Goal: Download file/media

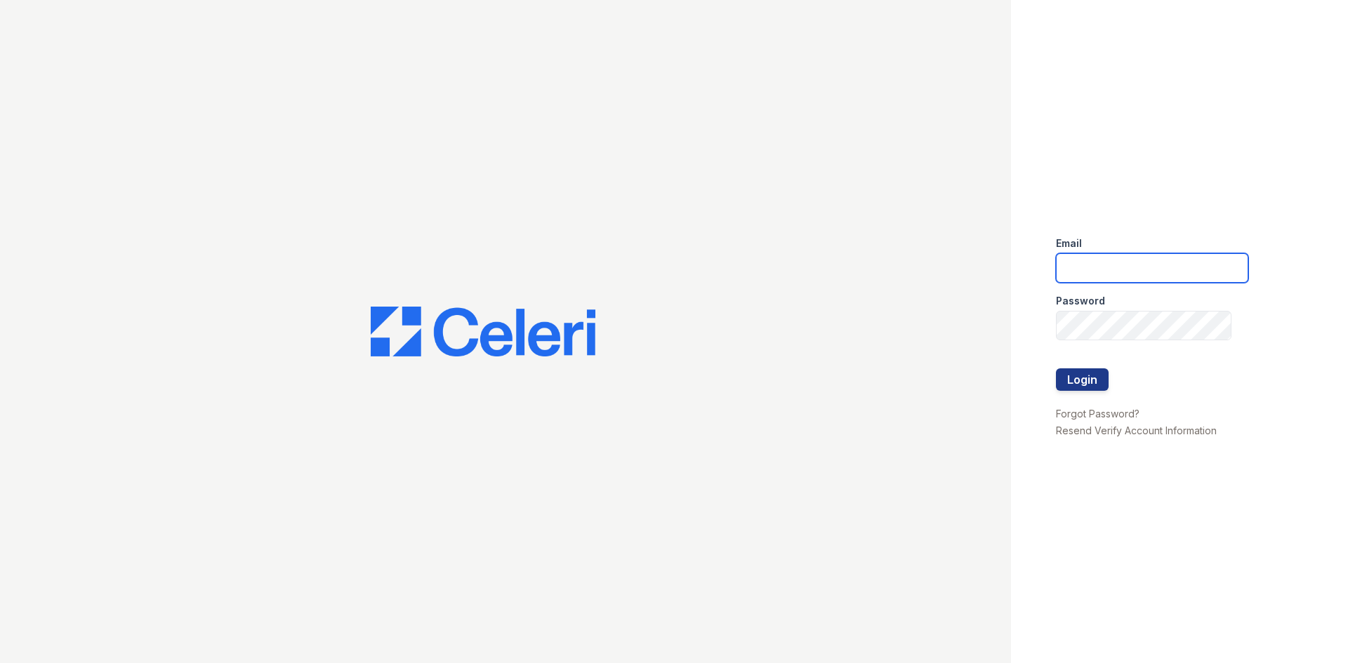
click at [1127, 265] on input "email" at bounding box center [1152, 267] width 192 height 29
type input "[EMAIL_ADDRESS][DOMAIN_NAME]"
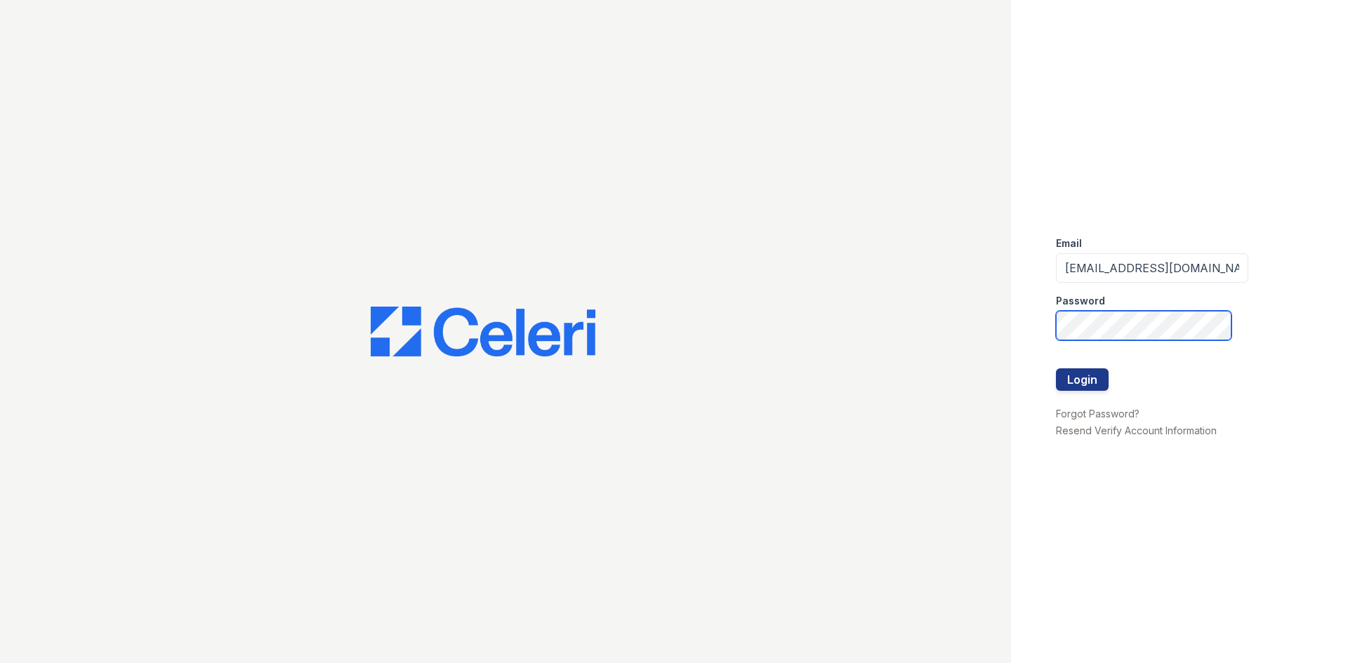
click at [1056, 368] on button "Login" at bounding box center [1082, 379] width 53 height 22
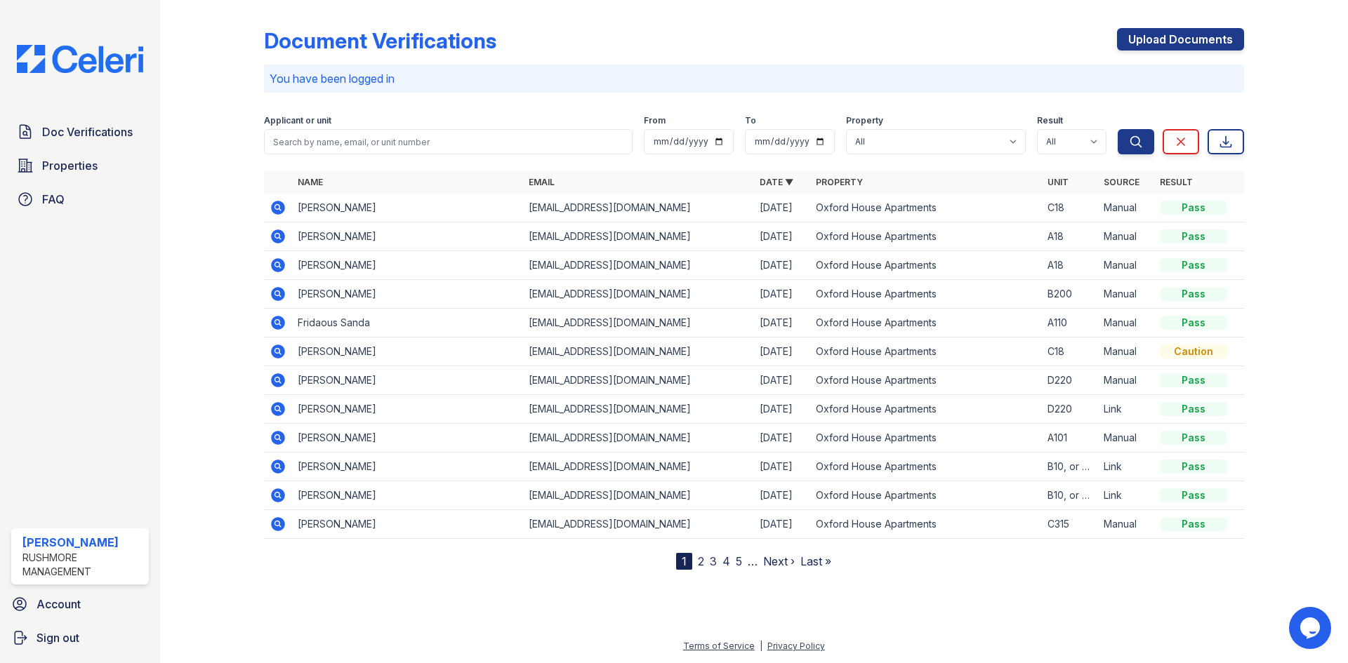
click at [278, 238] on icon at bounding box center [278, 236] width 17 height 17
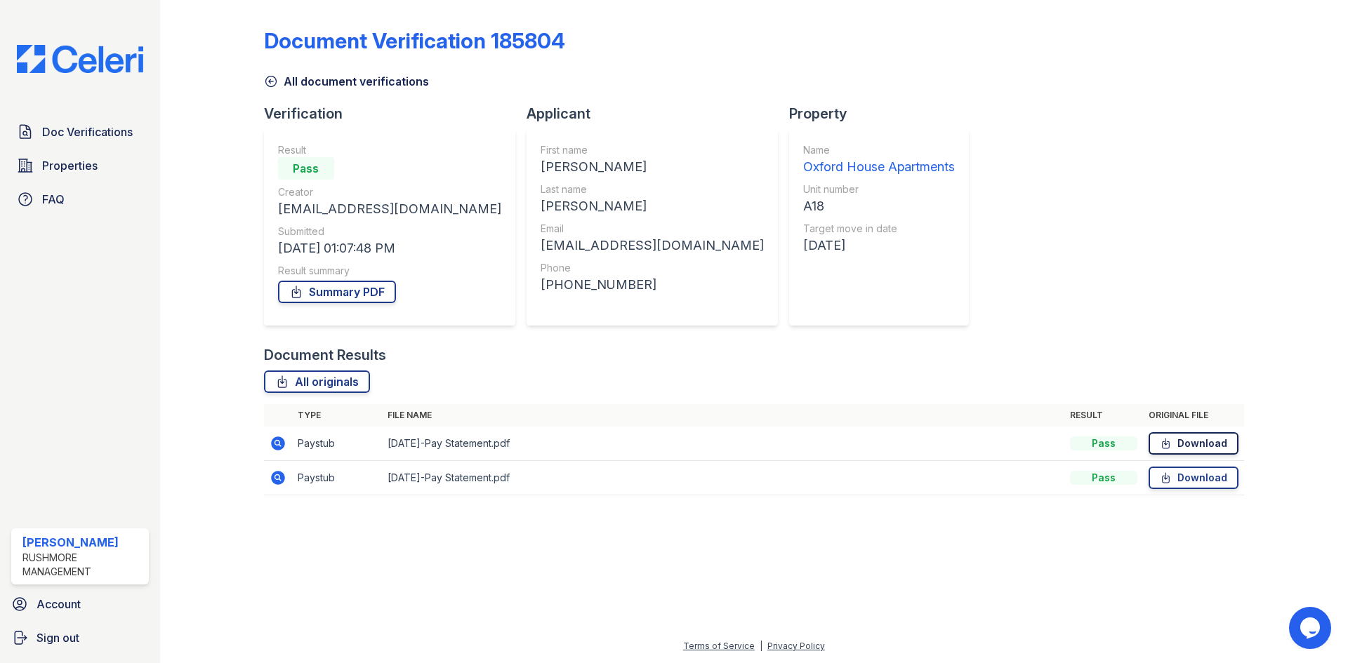
click at [1177, 447] on link "Download" at bounding box center [1193, 443] width 90 height 22
click at [1202, 478] on link "Download" at bounding box center [1193, 478] width 90 height 22
